Goal: Find specific page/section: Find specific page/section

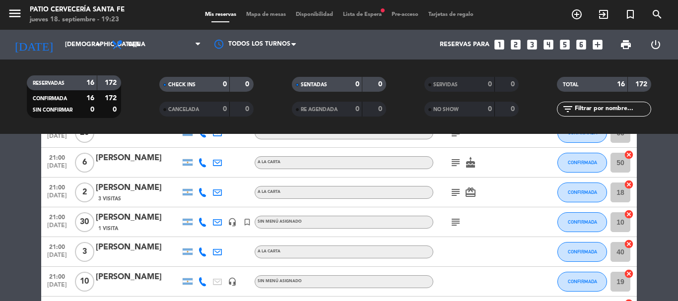
scroll to position [248, 0]
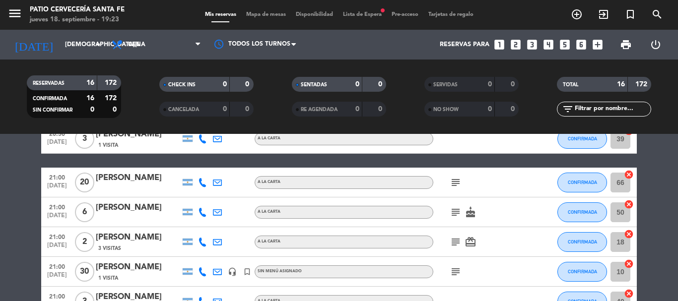
click at [452, 183] on icon "subject" at bounding box center [456, 183] width 12 height 12
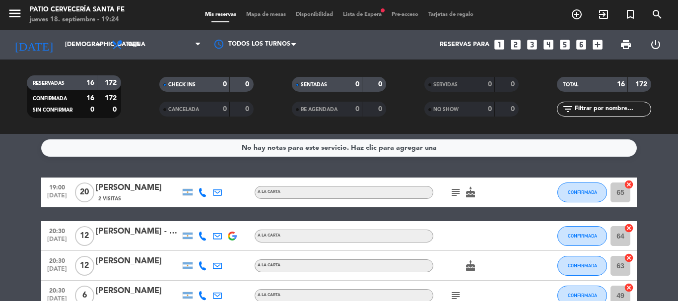
scroll to position [0, 0]
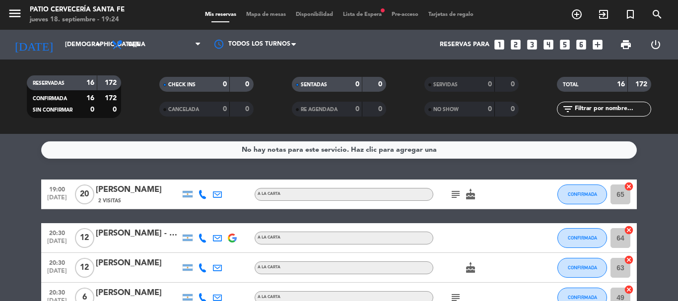
click at [458, 197] on icon "subject" at bounding box center [456, 195] width 12 height 12
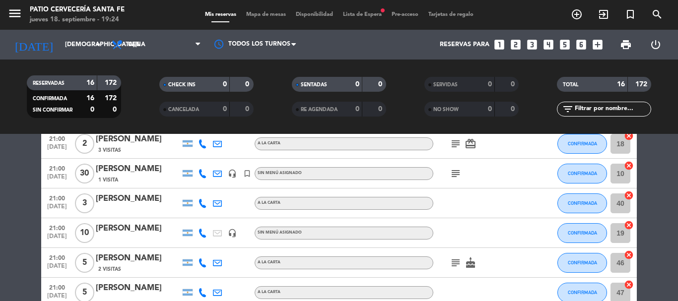
scroll to position [347, 0]
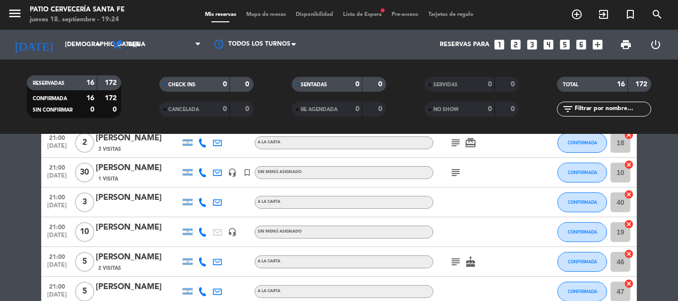
click at [457, 178] on icon "subject" at bounding box center [456, 173] width 12 height 12
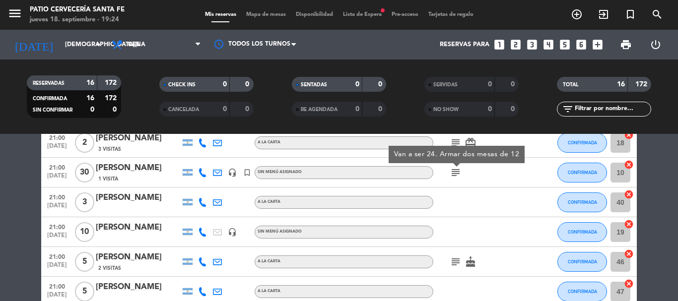
click at [0, 201] on bookings-row "19:00 [DATE] [PERSON_NAME] 2 Visitas A LA CARTA subject cake CONFIRMADA 65 canc…" at bounding box center [339, 84] width 678 height 504
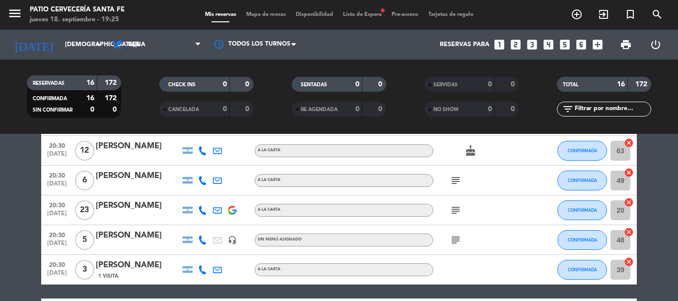
scroll to position [135, 0]
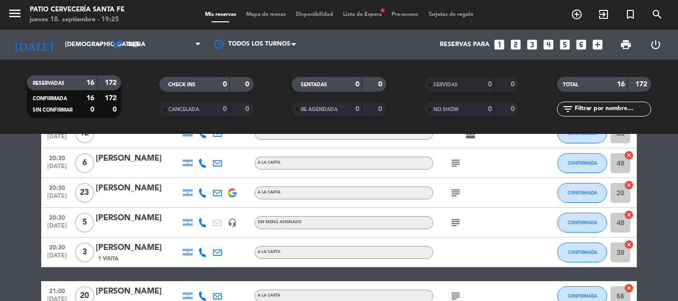
click at [456, 226] on icon "subject" at bounding box center [456, 223] width 12 height 12
click at [455, 227] on icon "subject" at bounding box center [456, 223] width 12 height 12
click at [454, 188] on icon "subject" at bounding box center [456, 193] width 12 height 12
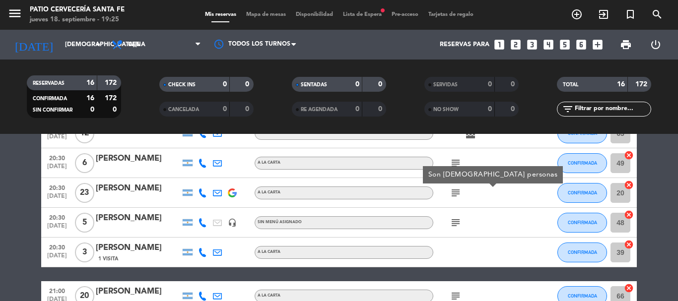
click at [454, 188] on icon "subject" at bounding box center [456, 193] width 12 height 12
click at [456, 163] on icon "subject" at bounding box center [456, 163] width 12 height 12
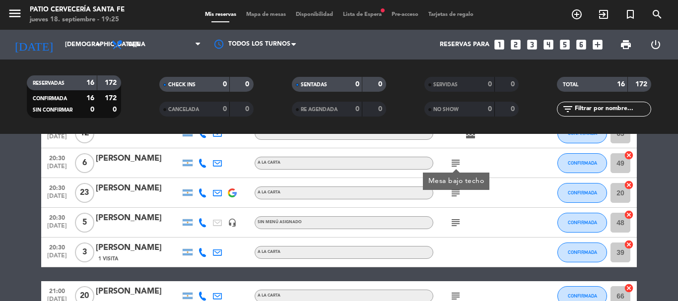
click at [14, 196] on bookings-row "19:00 [DATE] [PERSON_NAME] 2 Visitas A LA CARTA subject cake CONFIRMADA 65 canc…" at bounding box center [339, 297] width 678 height 504
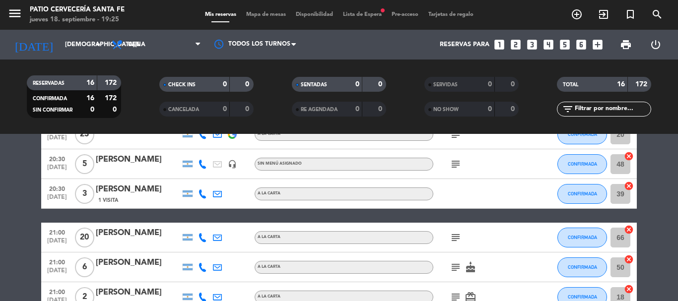
scroll to position [283, 0]
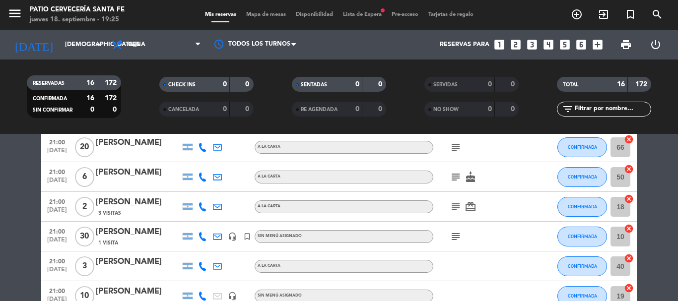
click at [455, 148] on icon "subject" at bounding box center [456, 147] width 12 height 12
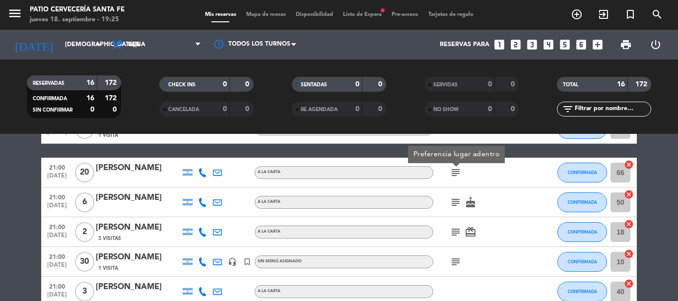
scroll to position [234, 0]
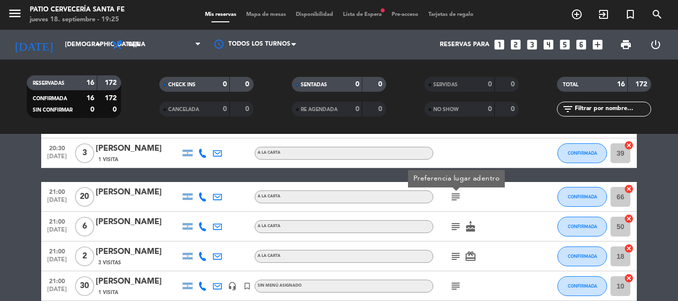
click at [458, 228] on icon "subject" at bounding box center [456, 227] width 12 height 12
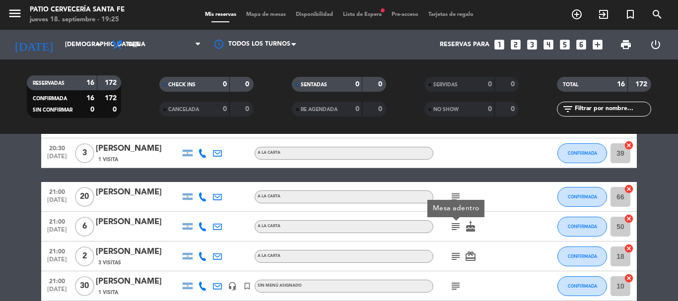
click at [458, 256] on icon "subject" at bounding box center [456, 257] width 12 height 12
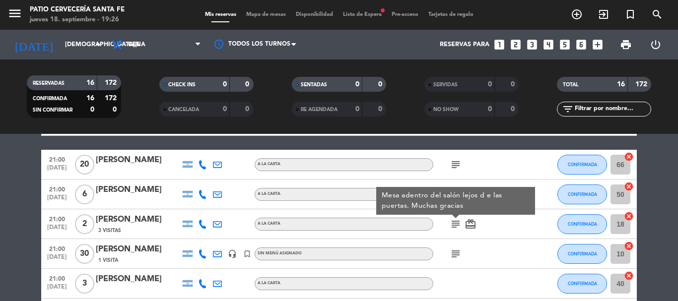
scroll to position [283, 0]
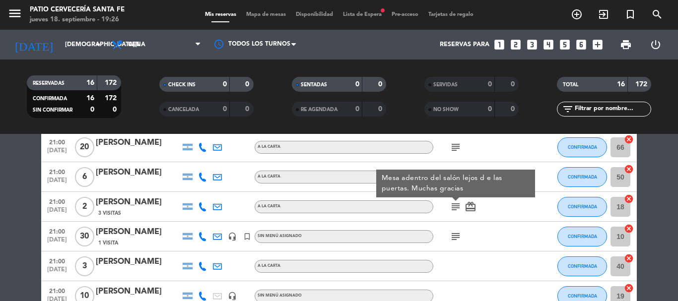
click at [455, 233] on icon "subject" at bounding box center [456, 237] width 12 height 12
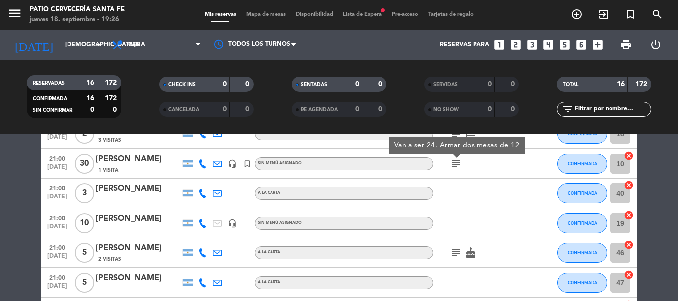
scroll to position [383, 0]
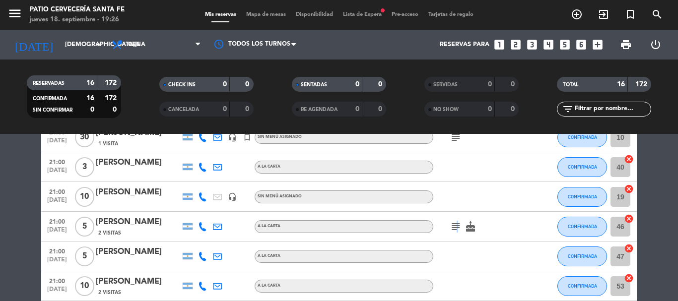
click at [456, 227] on icon "subject" at bounding box center [456, 227] width 12 height 12
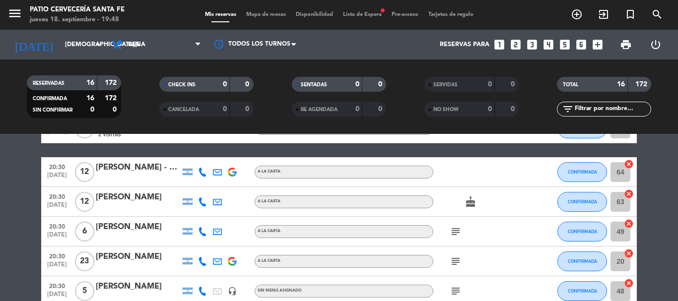
scroll to position [50, 0]
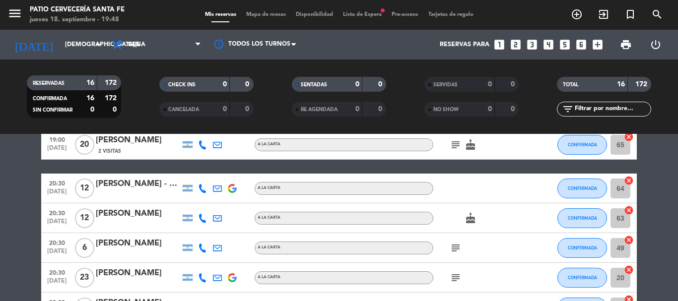
click at [472, 219] on icon "cake" at bounding box center [471, 218] width 12 height 12
click at [471, 220] on icon "cake" at bounding box center [471, 218] width 12 height 12
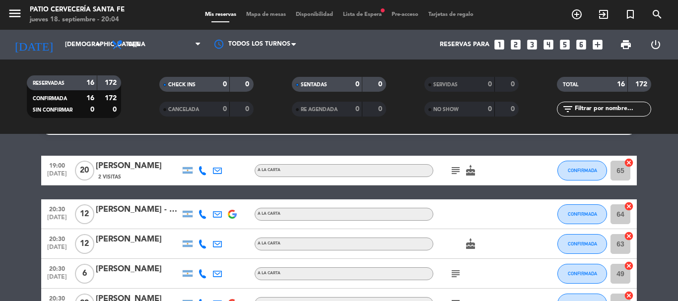
scroll to position [0, 0]
